Goal: Task Accomplishment & Management: Manage account settings

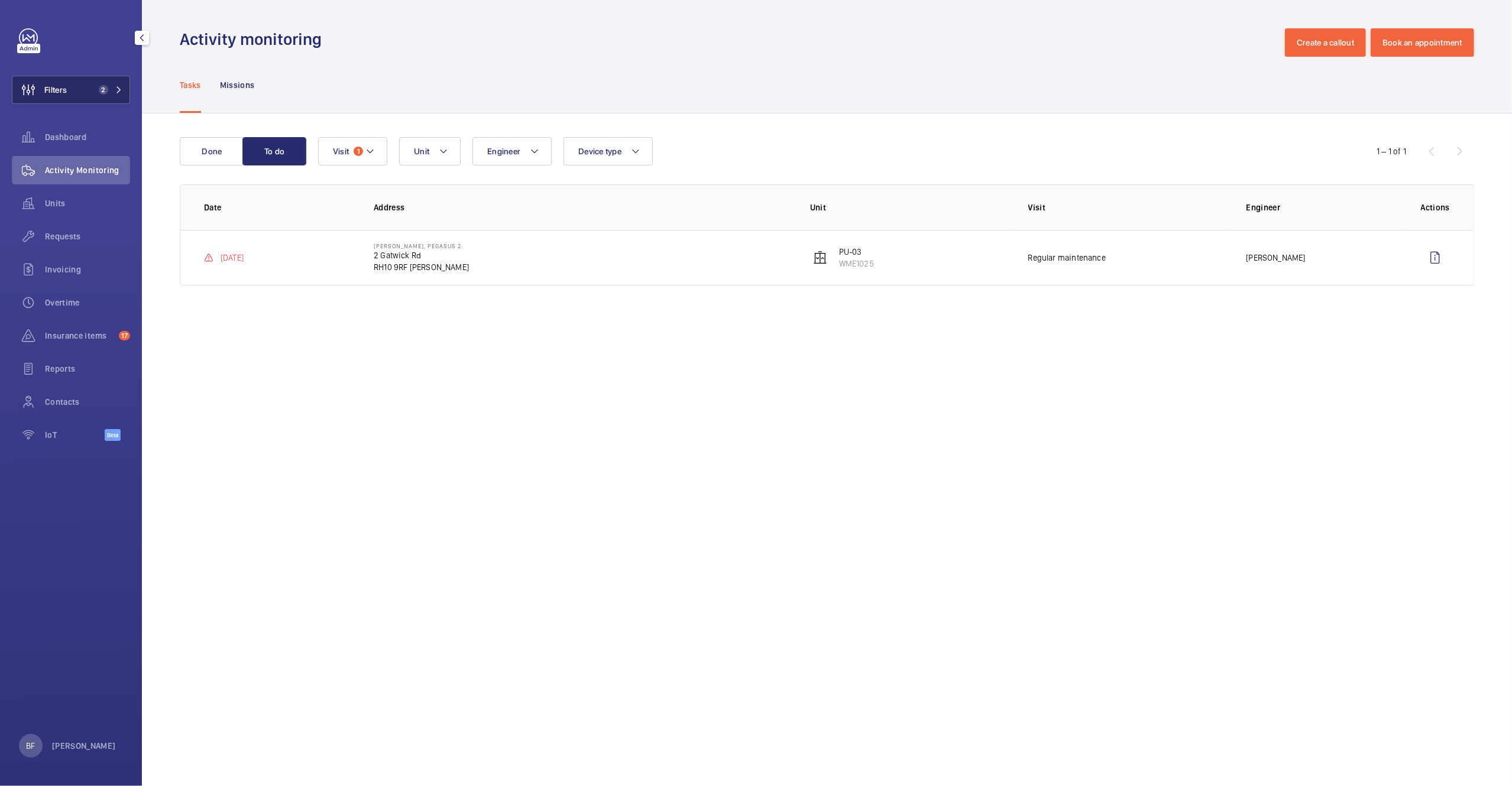
click at [94, 86] on span "2" at bounding box center [101, 89] width 14 height 9
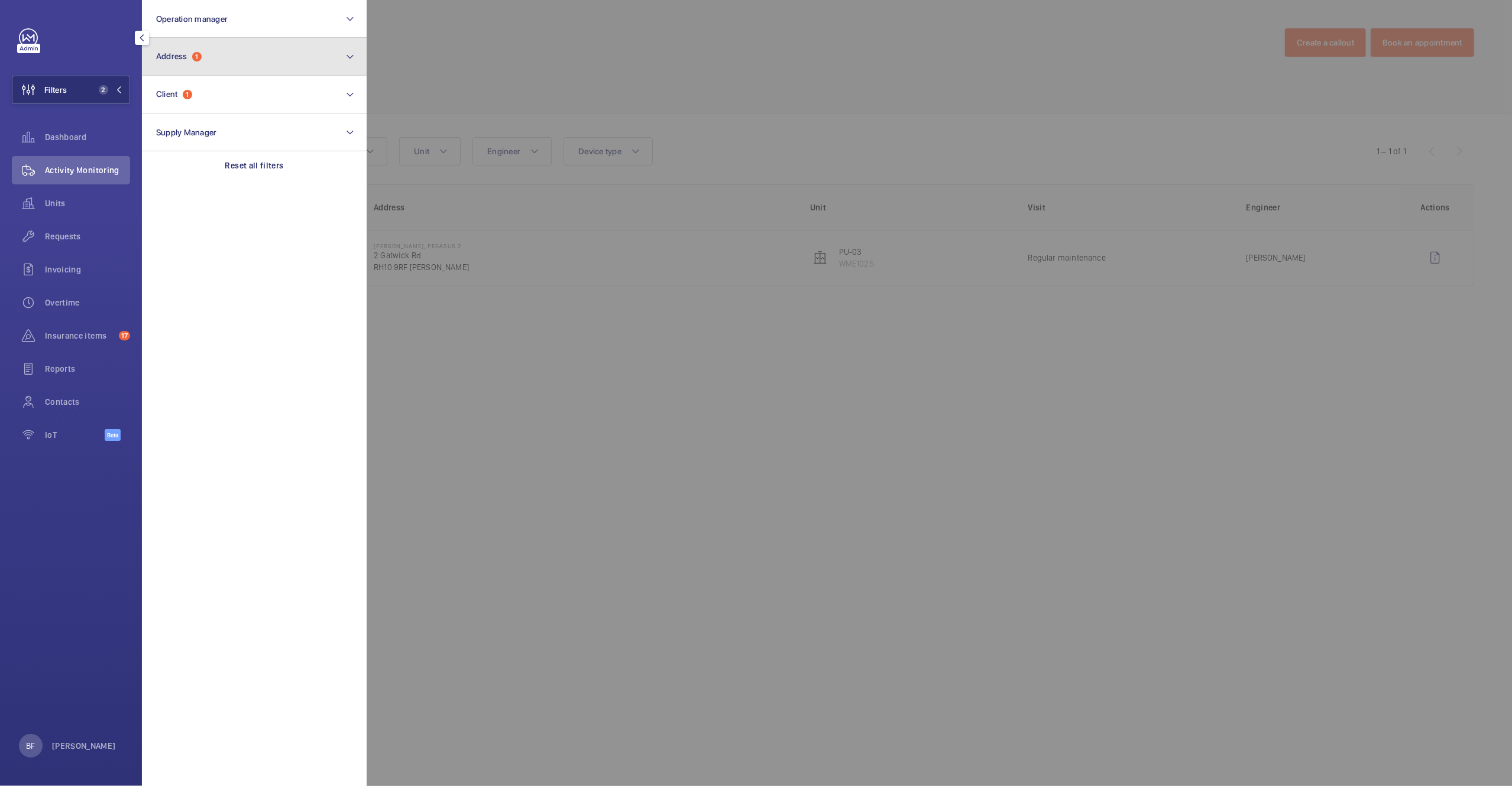
click at [248, 62] on button "Address 1" at bounding box center [254, 57] width 225 height 38
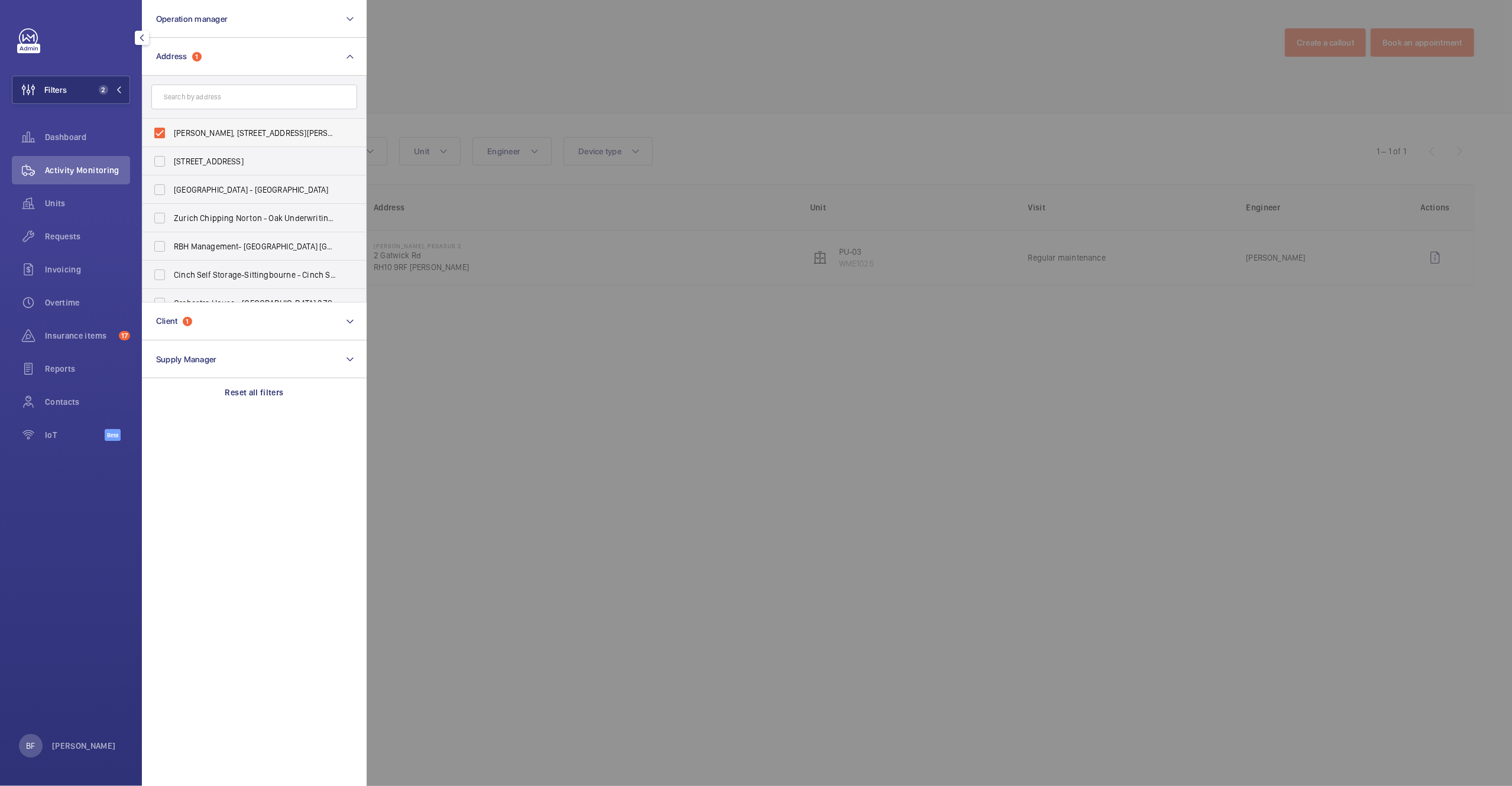
click at [192, 138] on span "[PERSON_NAME], [STREET_ADDRESS][PERSON_NAME]" at bounding box center [255, 132] width 163 height 12
click at [171, 138] on input "[PERSON_NAME], [STREET_ADDRESS][PERSON_NAME]" at bounding box center [160, 133] width 24 height 24
checkbox input "false"
click at [217, 92] on input "text" at bounding box center [254, 96] width 206 height 25
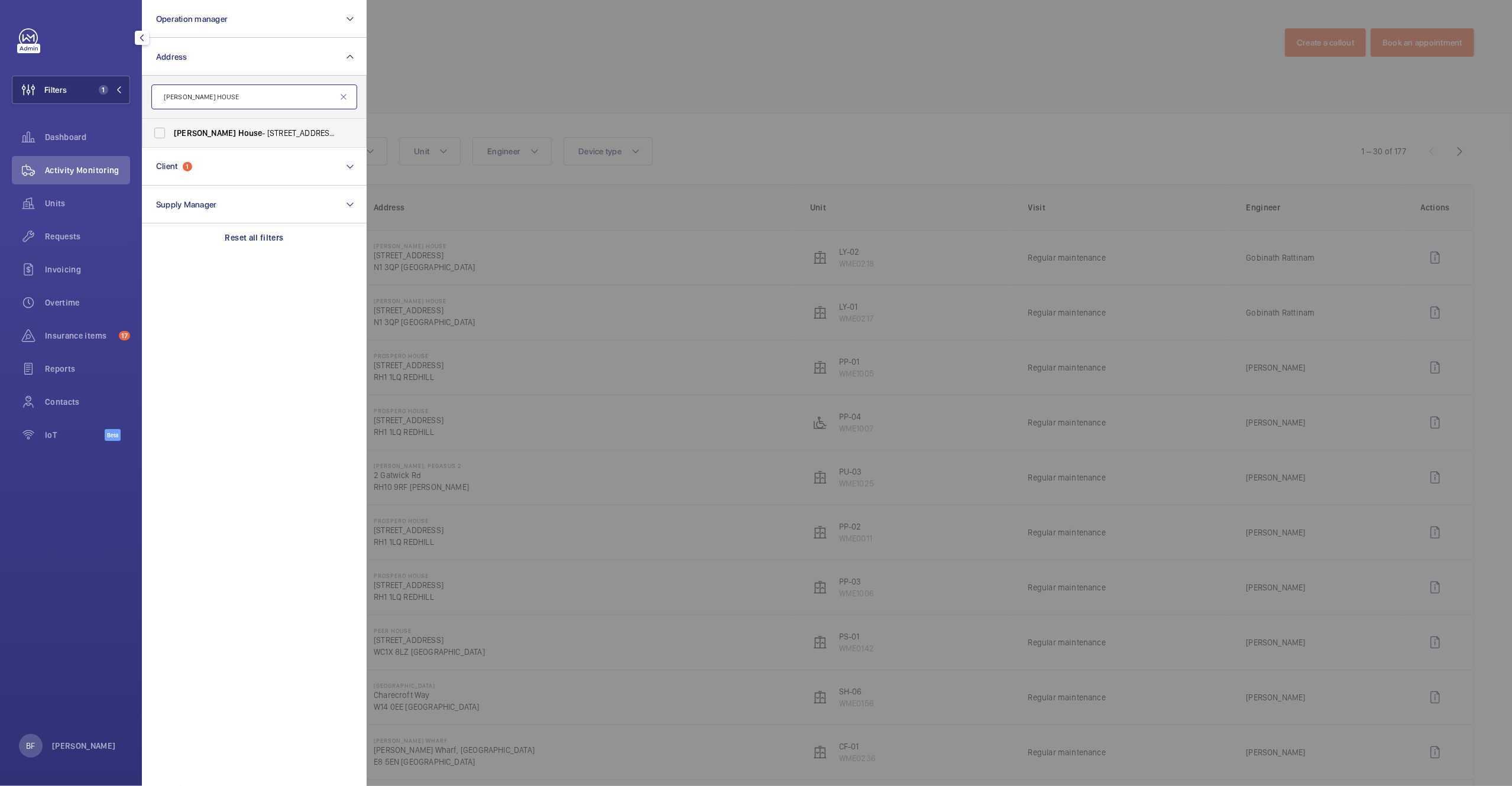
type input "[PERSON_NAME] HOUSE"
click at [236, 135] on span "[PERSON_NAME][GEOGRAPHIC_DATA] - [STREET_ADDRESS]" at bounding box center [255, 132] width 163 height 12
click at [171, 135] on input "[PERSON_NAME][GEOGRAPHIC_DATA] - [STREET_ADDRESS]" at bounding box center [160, 133] width 24 height 24
checkbox input "true"
click at [567, 77] on div at bounding box center [1122, 393] width 1512 height 786
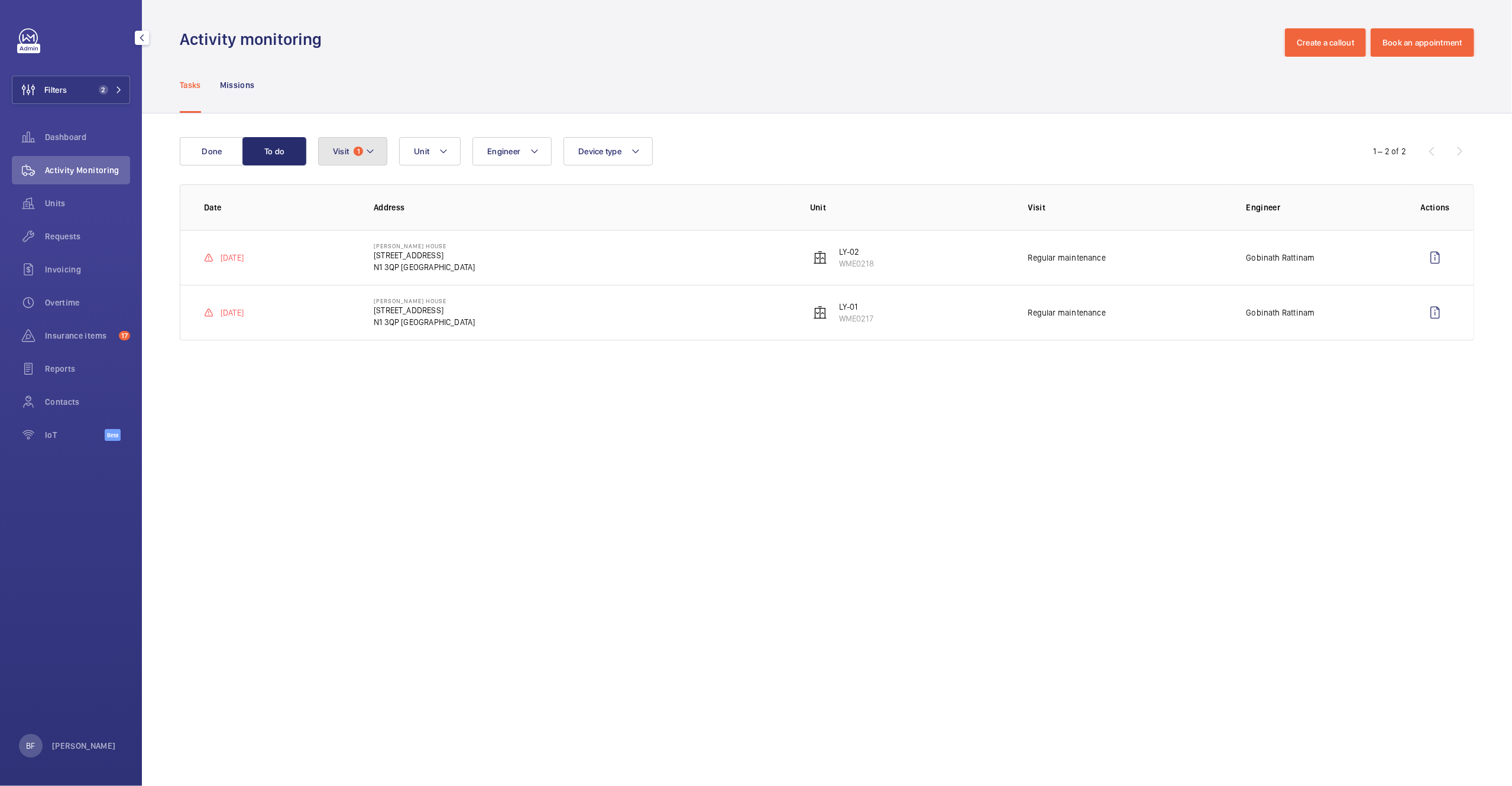
click at [354, 158] on button "Visit 1" at bounding box center [353, 151] width 69 height 28
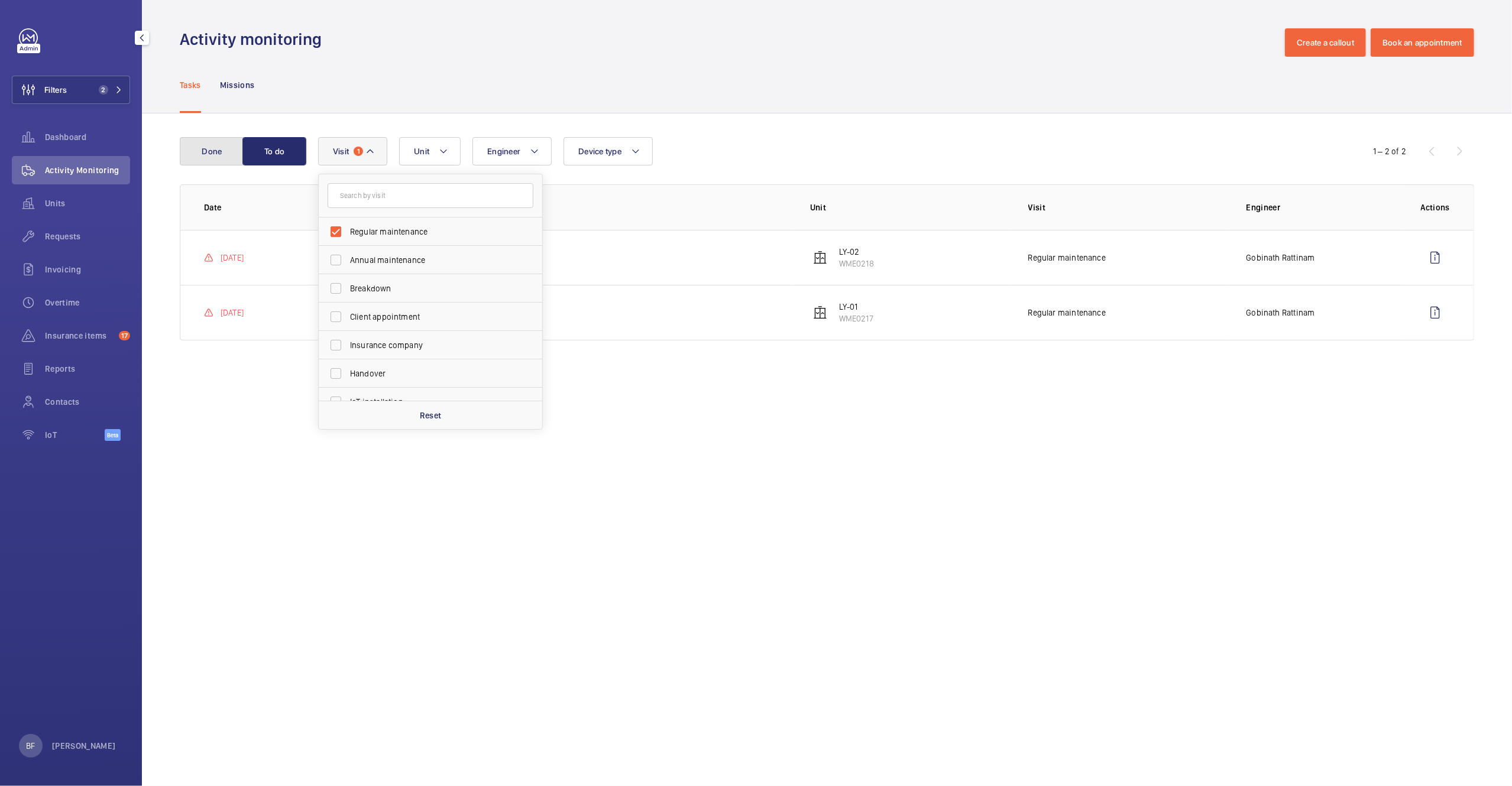
click at [223, 146] on button "Done" at bounding box center [211, 151] width 64 height 28
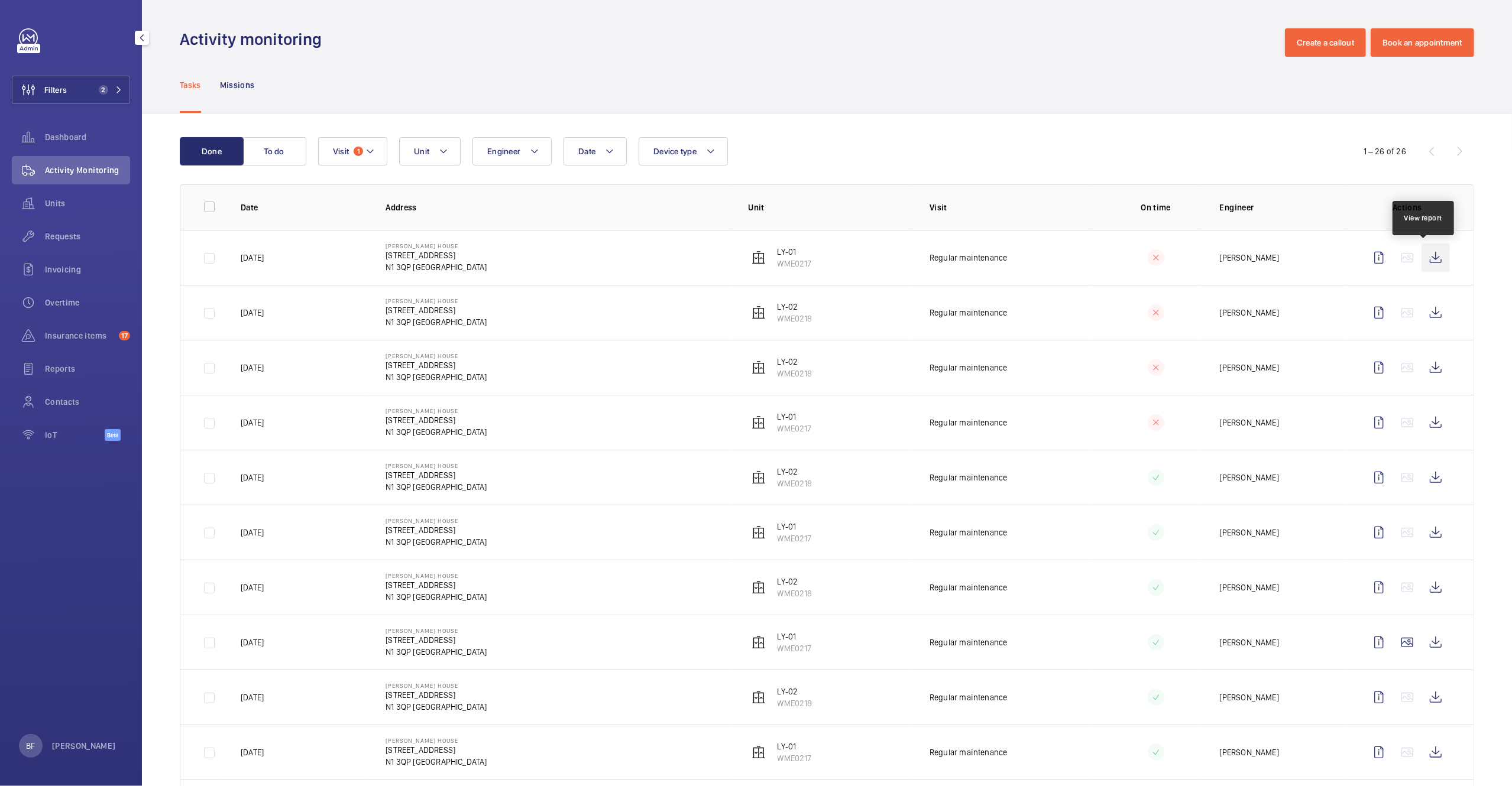
click at [1427, 261] on wm-front-icon-button at bounding box center [1436, 258] width 28 height 28
click at [282, 142] on button "To do" at bounding box center [274, 151] width 64 height 28
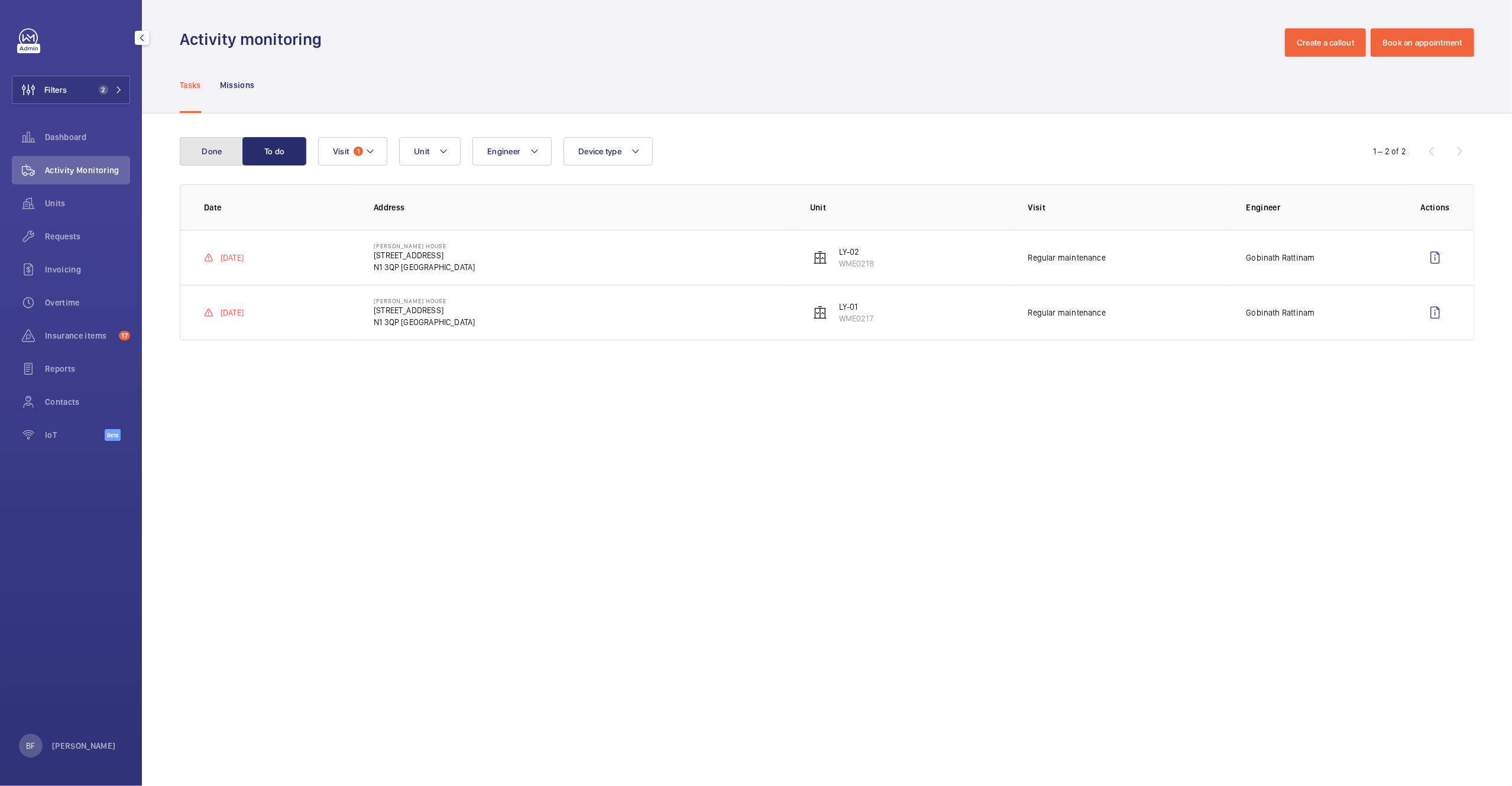
click at [194, 144] on button "Done" at bounding box center [211, 151] width 64 height 28
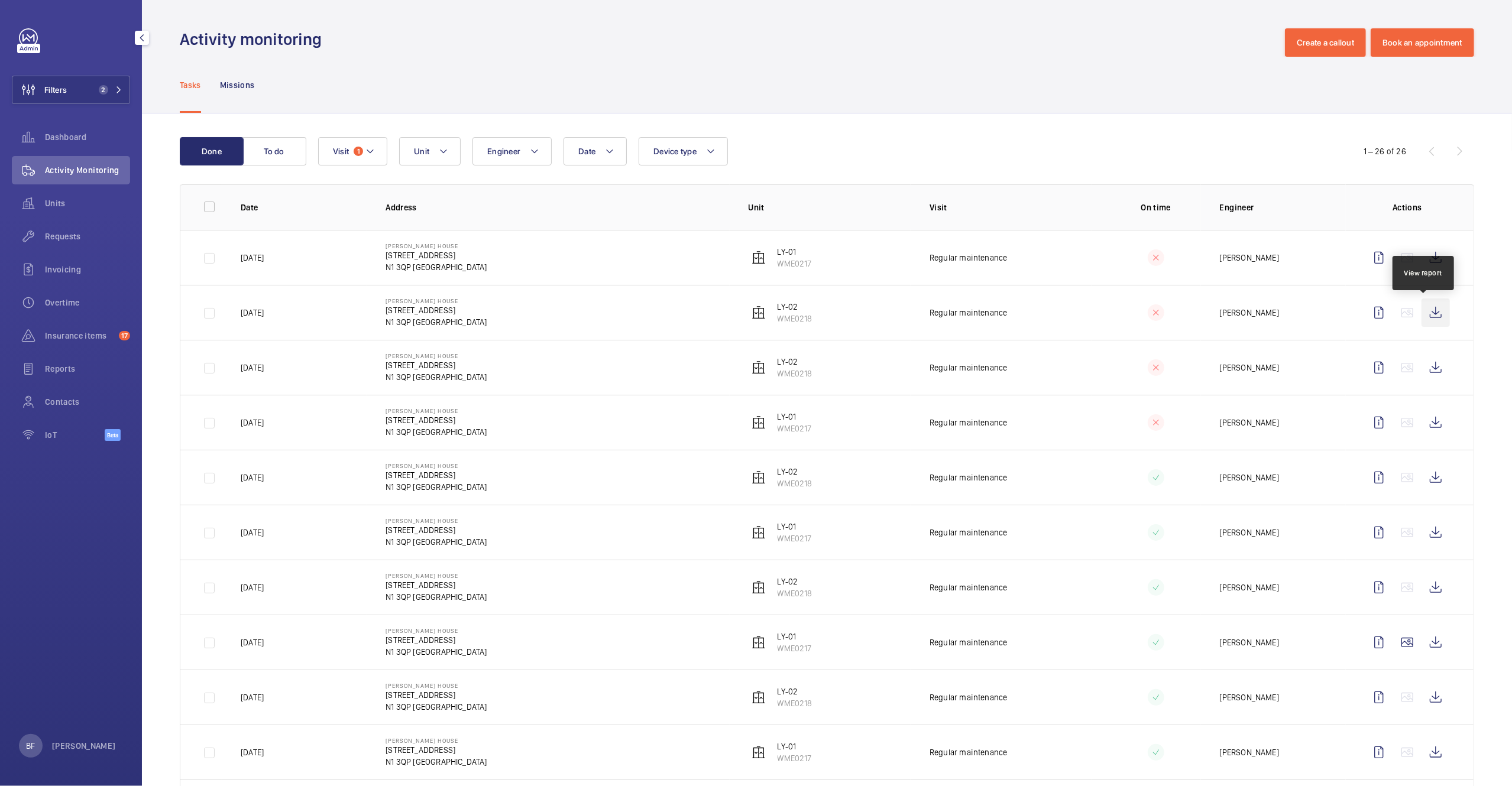
click at [1422, 322] on wm-front-icon-button at bounding box center [1436, 313] width 28 height 28
